Goal: Navigation & Orientation: Go to known website

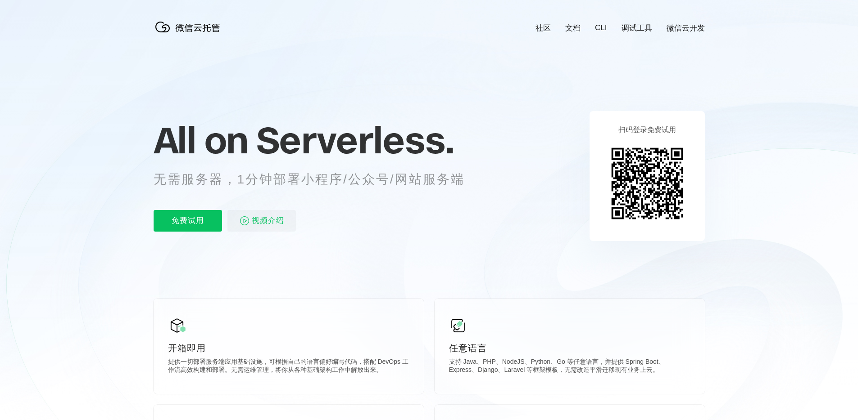
scroll to position [0, 1601]
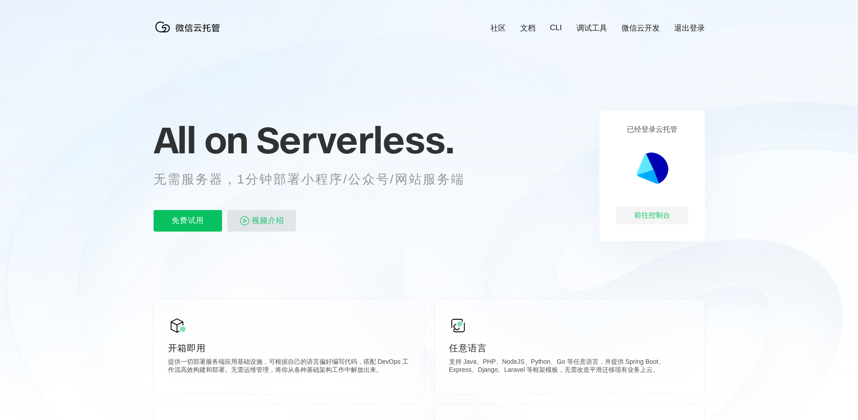
scroll to position [0, 1601]
click at [648, 213] on div "前往控制台" at bounding box center [652, 216] width 72 height 18
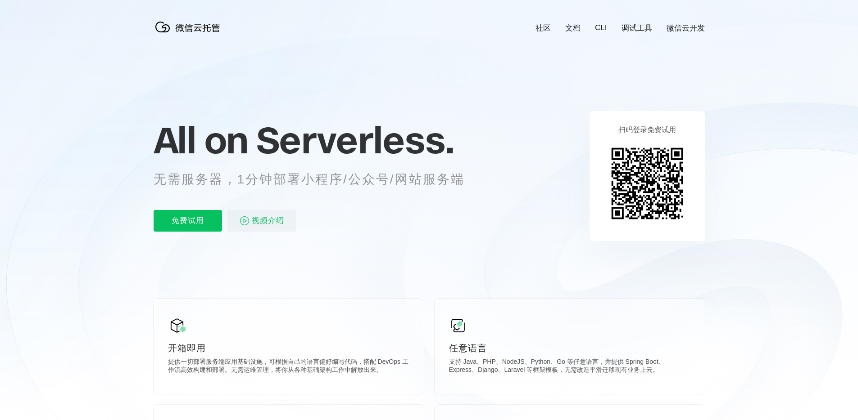
scroll to position [0, 1601]
click at [661, 171] on img at bounding box center [647, 184] width 82 height 82
